Goal: Navigation & Orientation: Find specific page/section

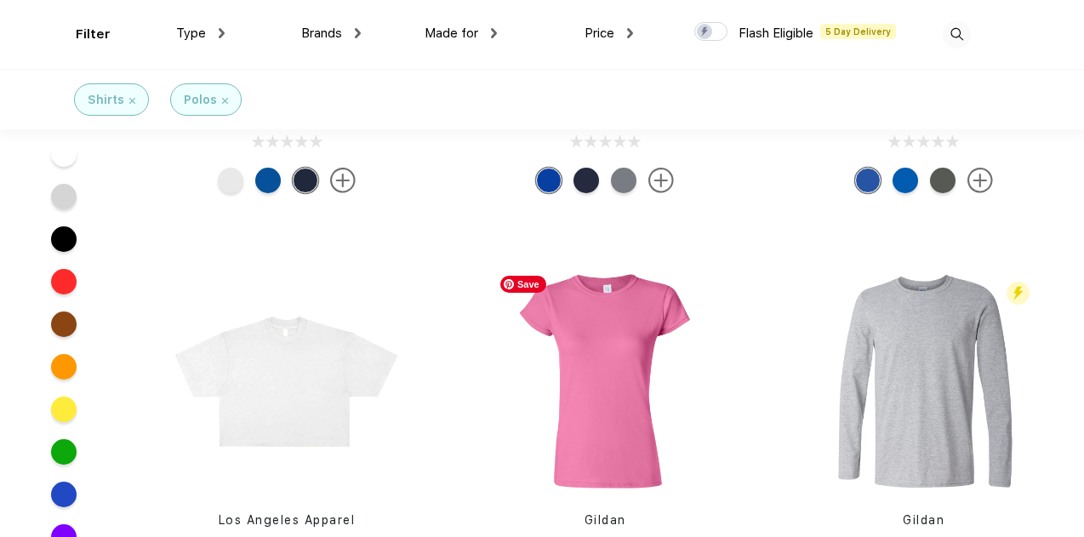
scroll to position [6701, 0]
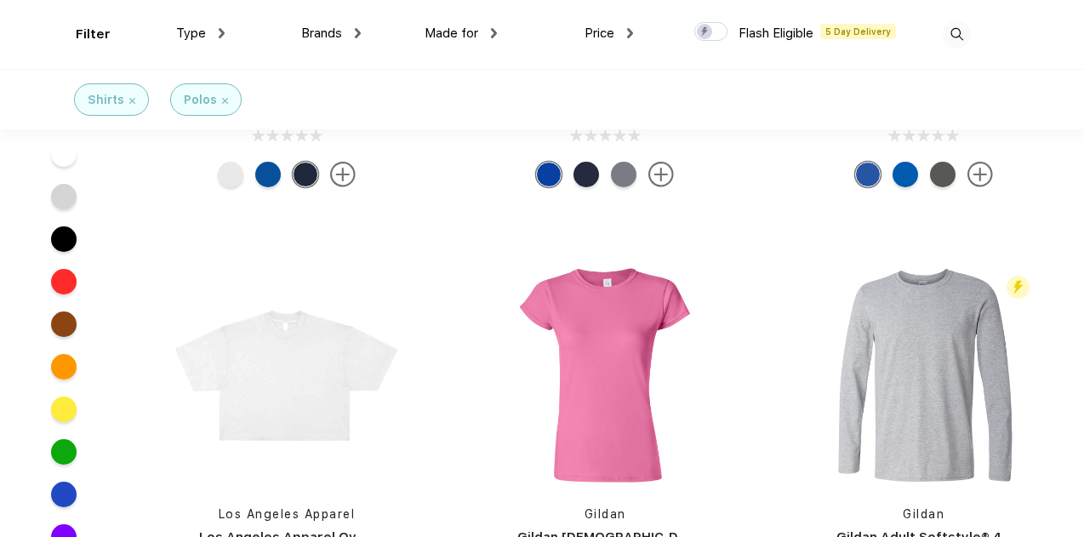
click at [229, 95] on div "Polos" at bounding box center [205, 99] width 71 height 32
click at [226, 94] on div "Polos" at bounding box center [205, 99] width 71 height 32
click at [224, 98] on img at bounding box center [225, 101] width 6 height 6
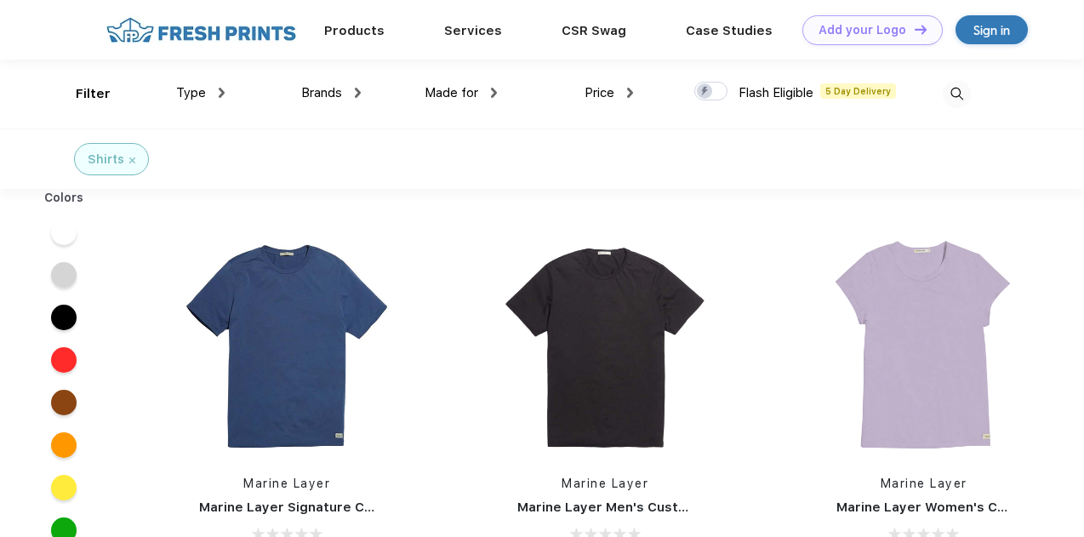
click at [133, 158] on img at bounding box center [132, 160] width 6 height 6
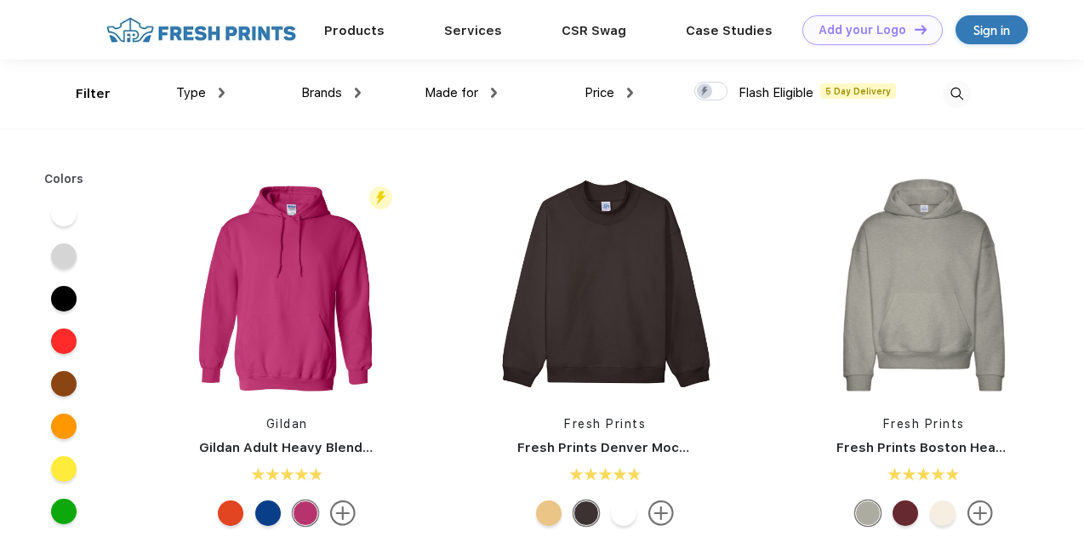
click at [209, 92] on div "Type" at bounding box center [200, 93] width 49 height 20
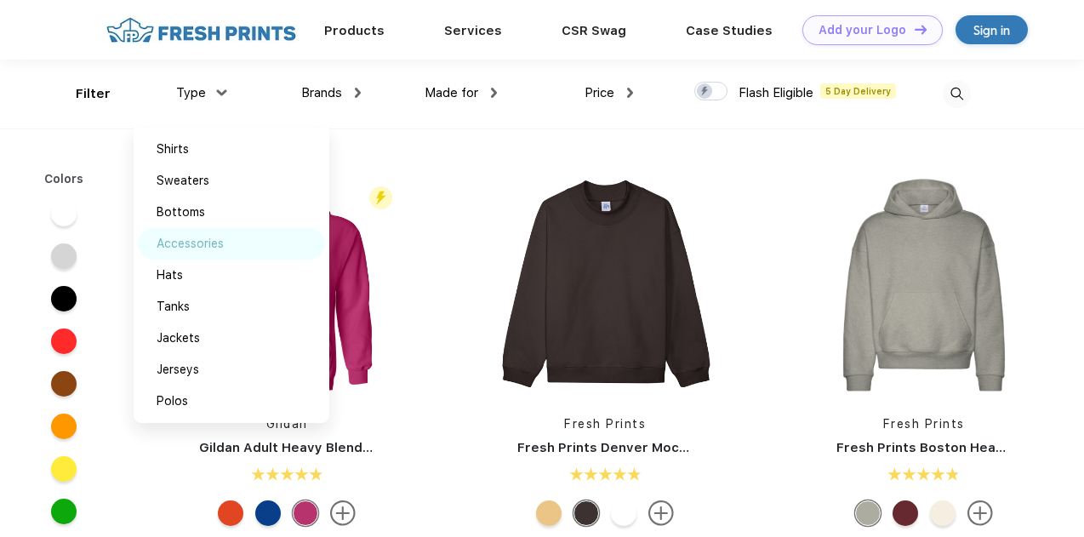
click at [218, 237] on div "Accessories" at bounding box center [190, 244] width 67 height 18
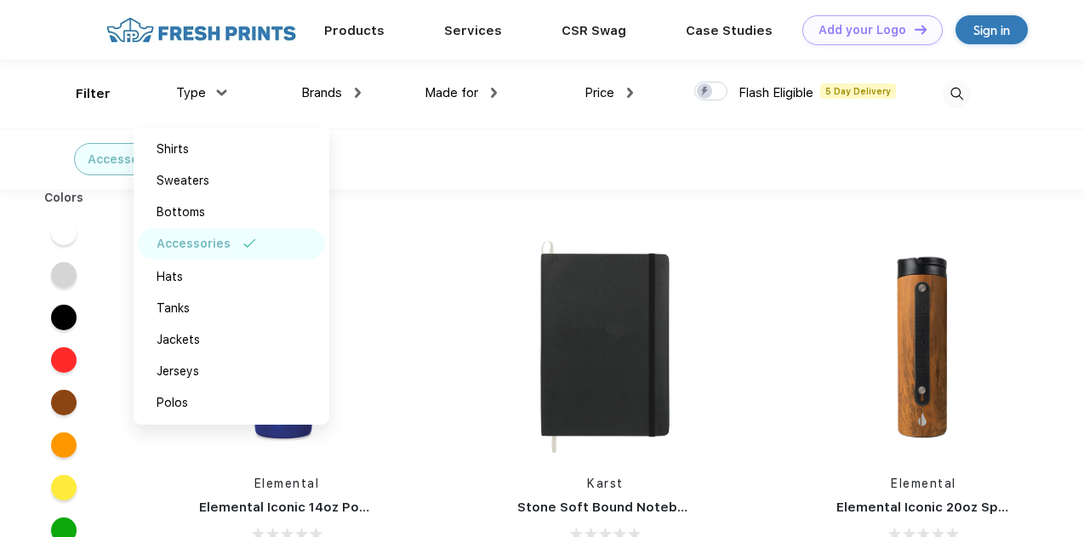
click at [410, 139] on div "Accessories" at bounding box center [542, 159] width 1084 height 60
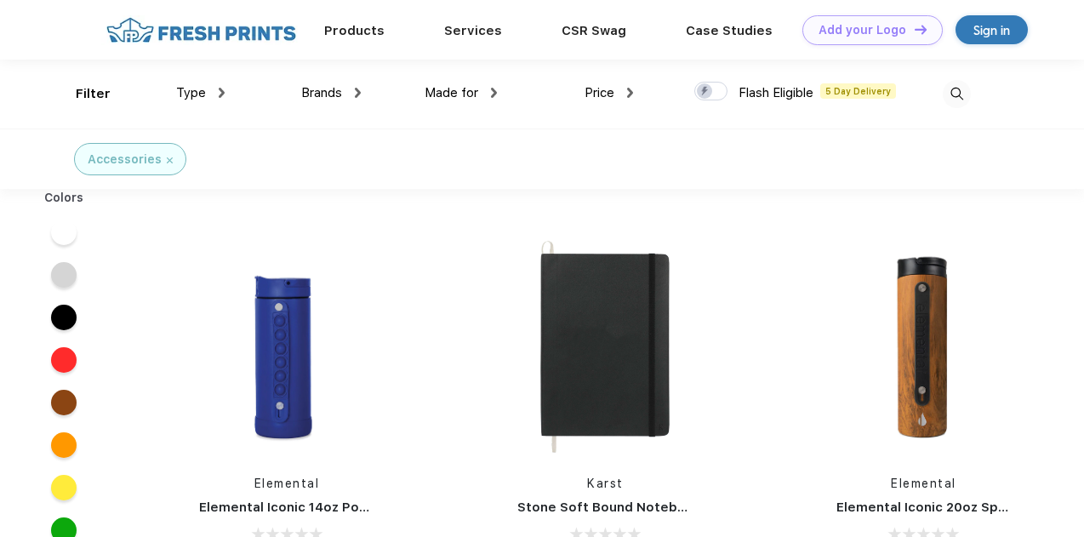
click at [210, 89] on div "Type" at bounding box center [200, 93] width 49 height 20
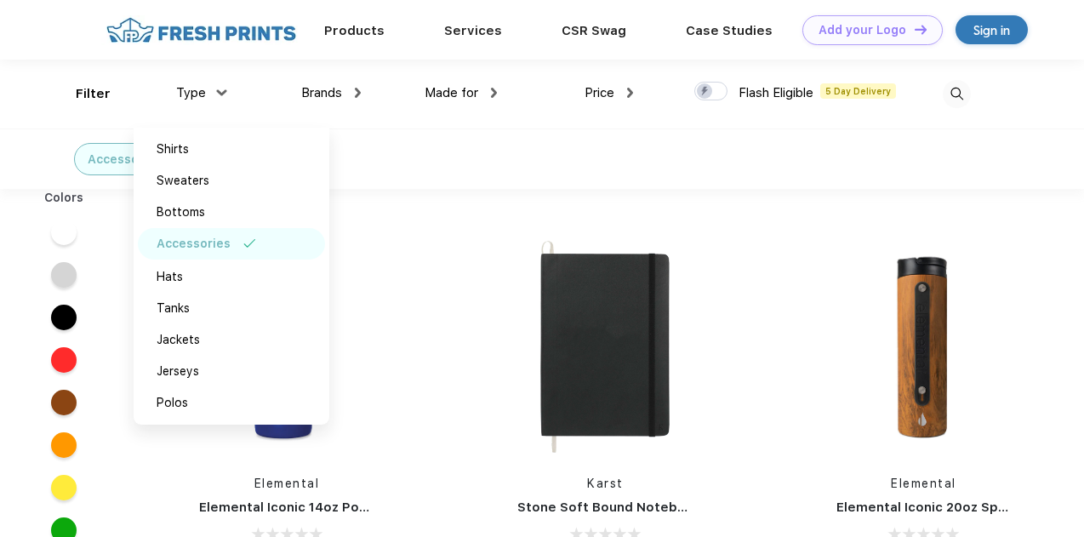
click at [491, 89] on div "Made for" at bounding box center [461, 93] width 72 height 20
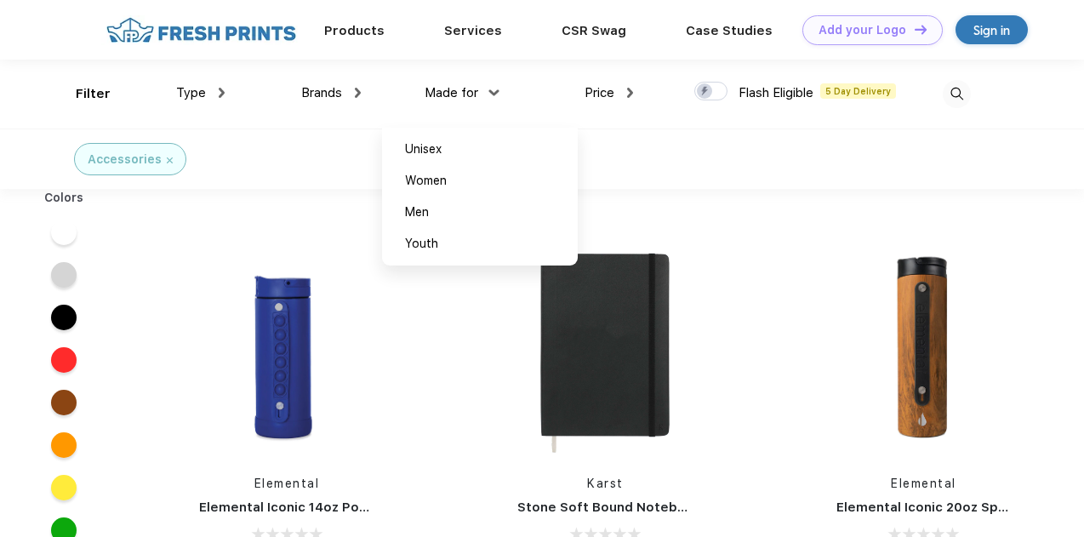
click at [207, 151] on div "Accessories" at bounding box center [155, 159] width 336 height 60
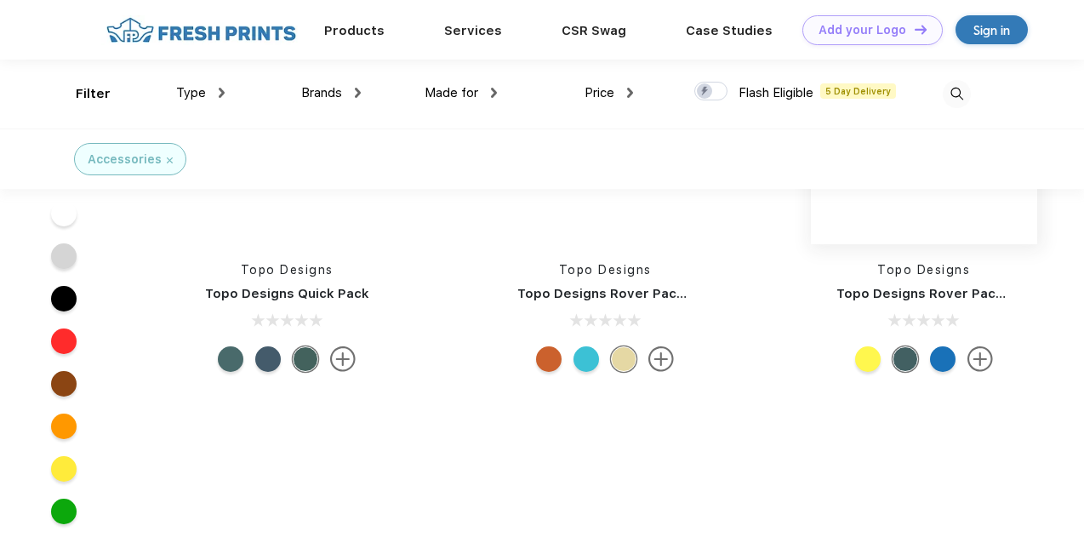
scroll to position [22339, 0]
